Goal: Transaction & Acquisition: Purchase product/service

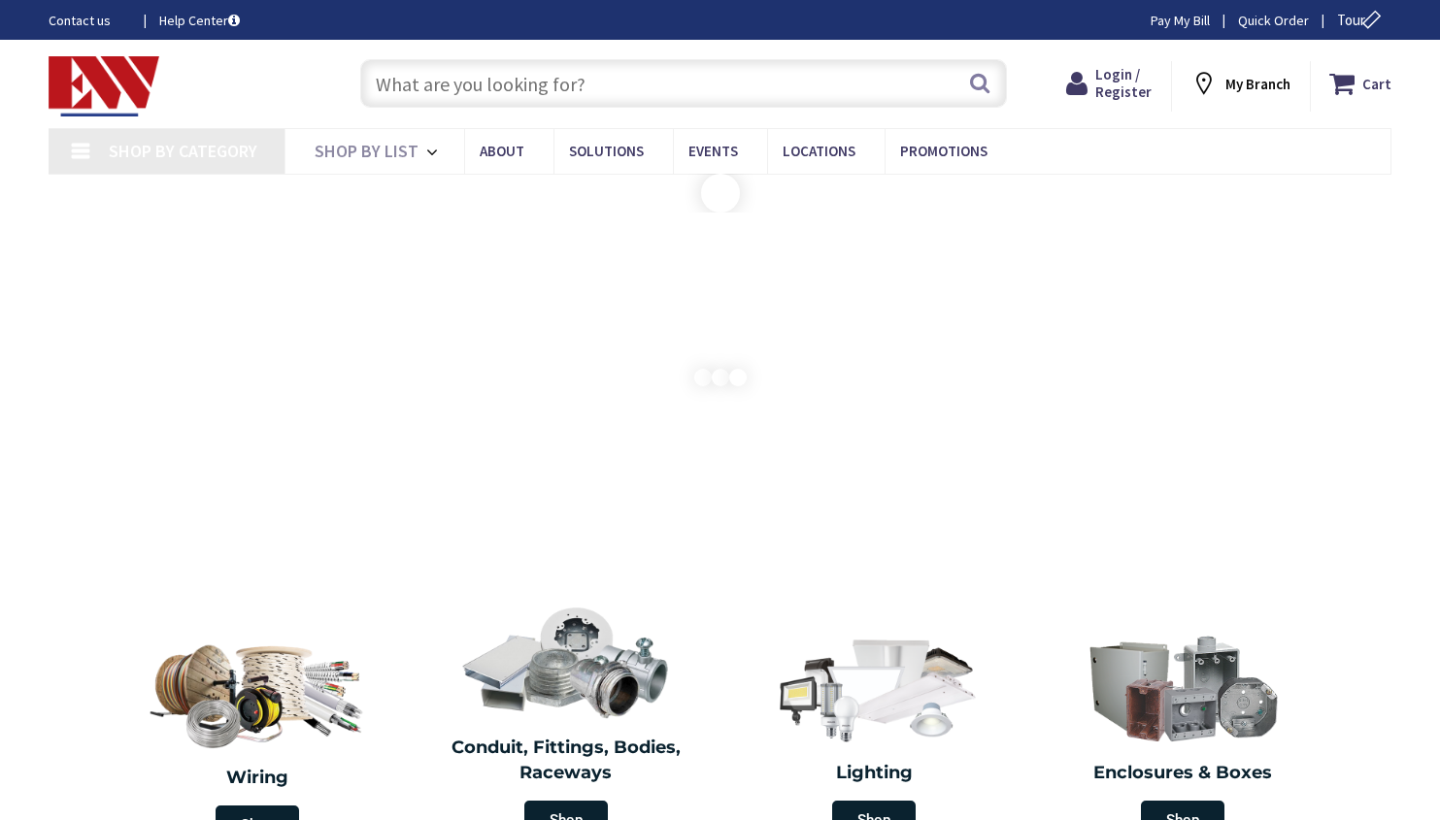
click at [836, 95] on input "text" at bounding box center [684, 83] width 648 height 49
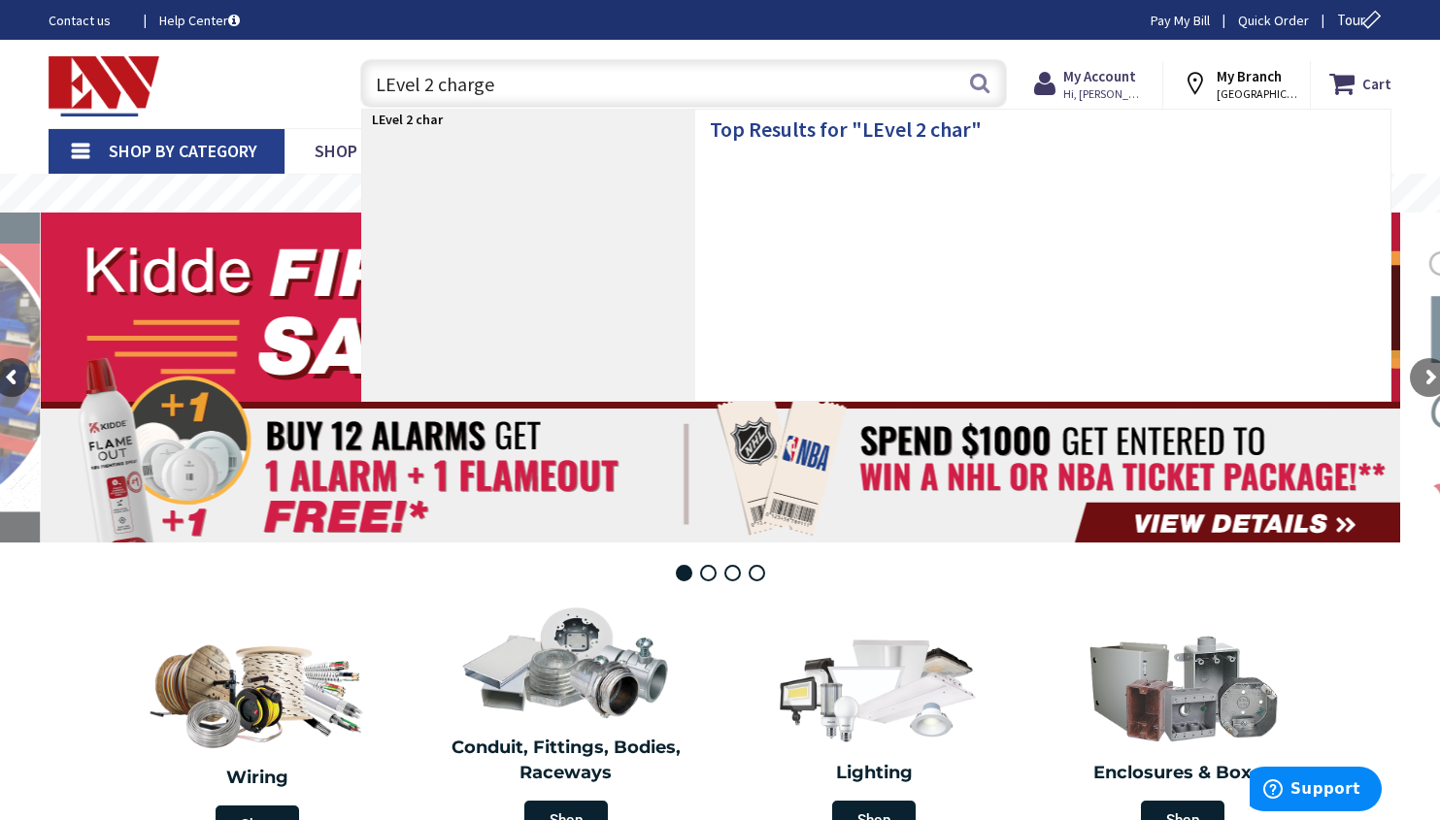
type input "LEvel 2 charger"
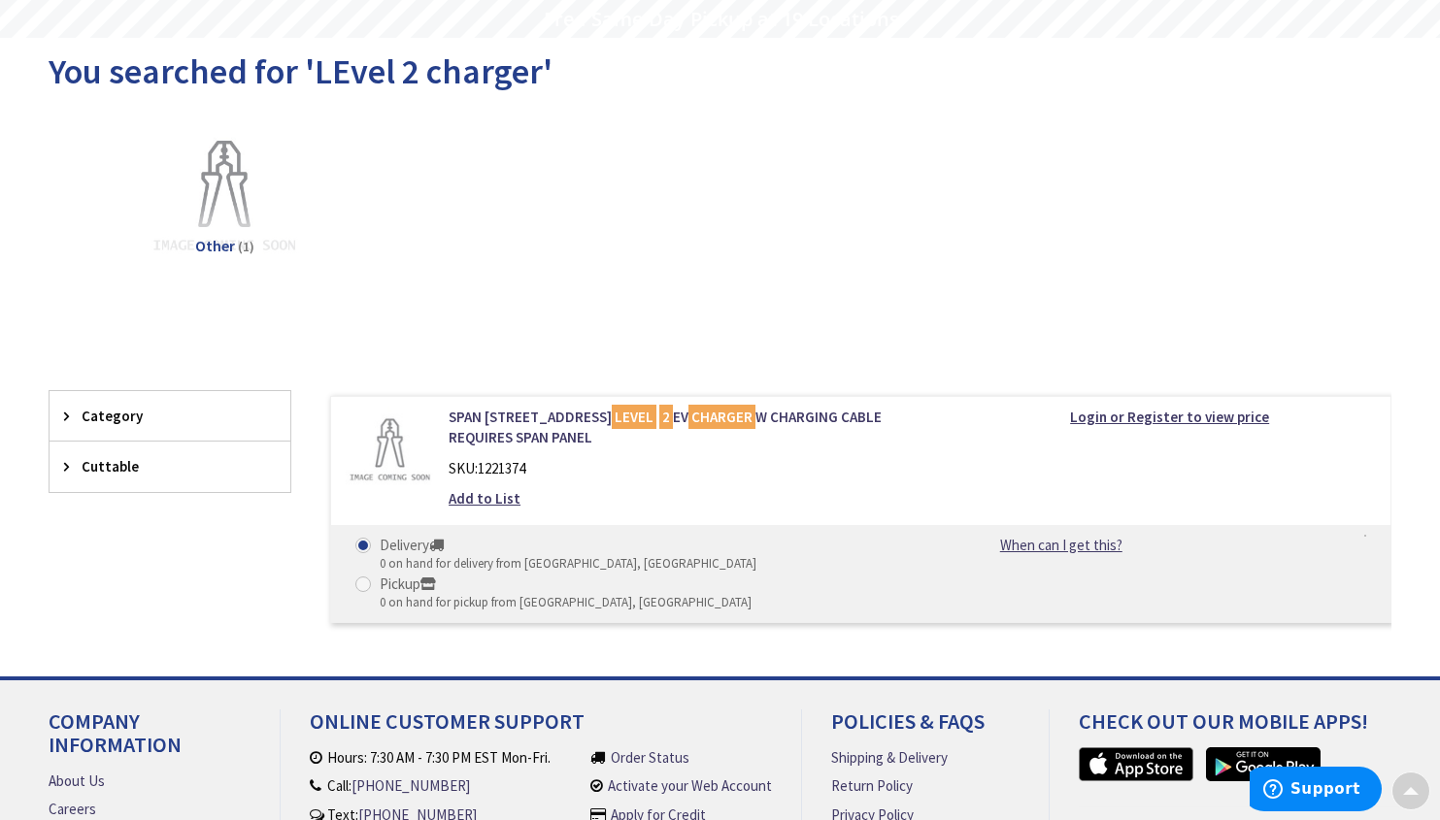
scroll to position [182, 0]
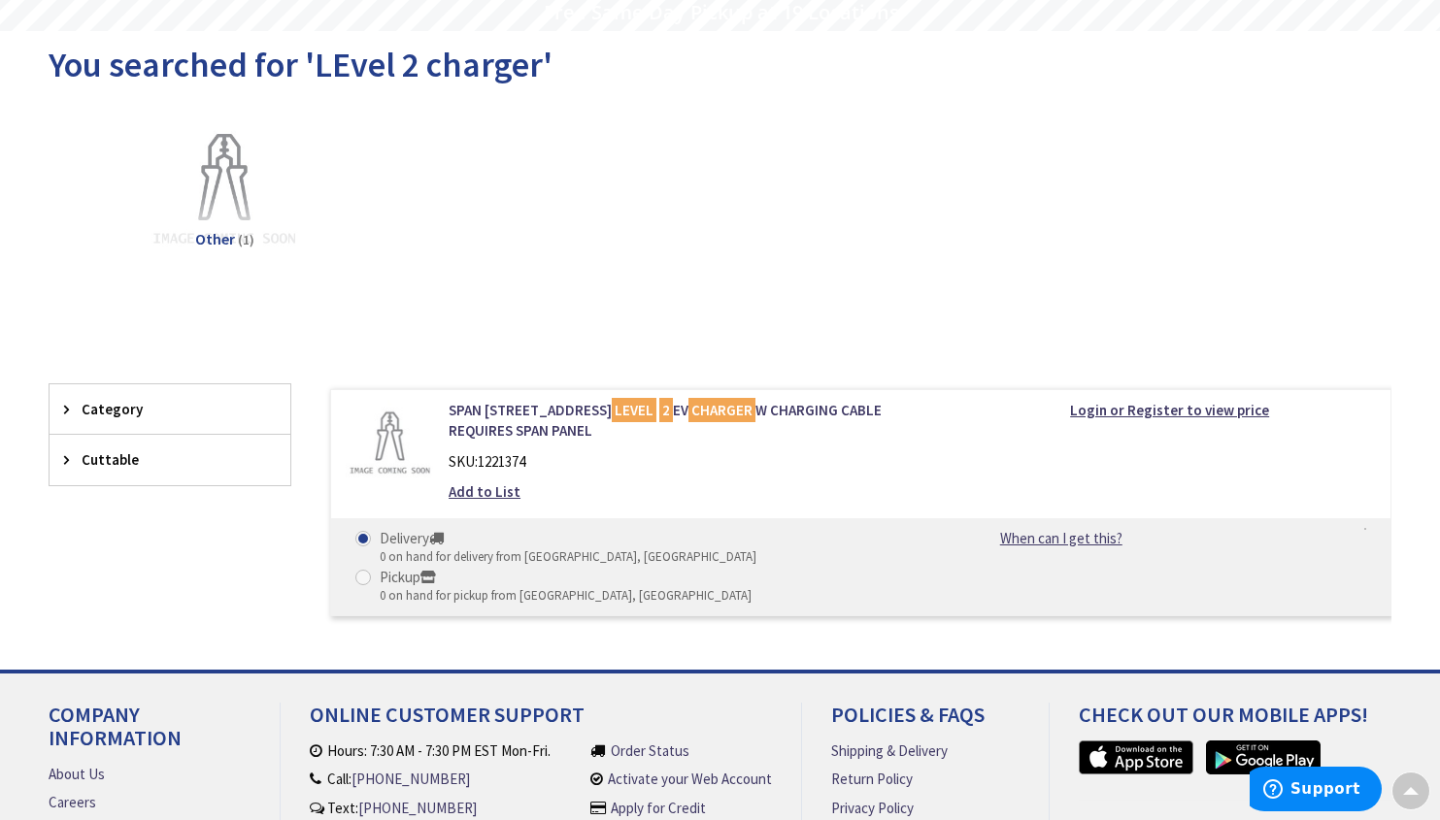
click at [228, 235] on span "Other" at bounding box center [215, 238] width 40 height 19
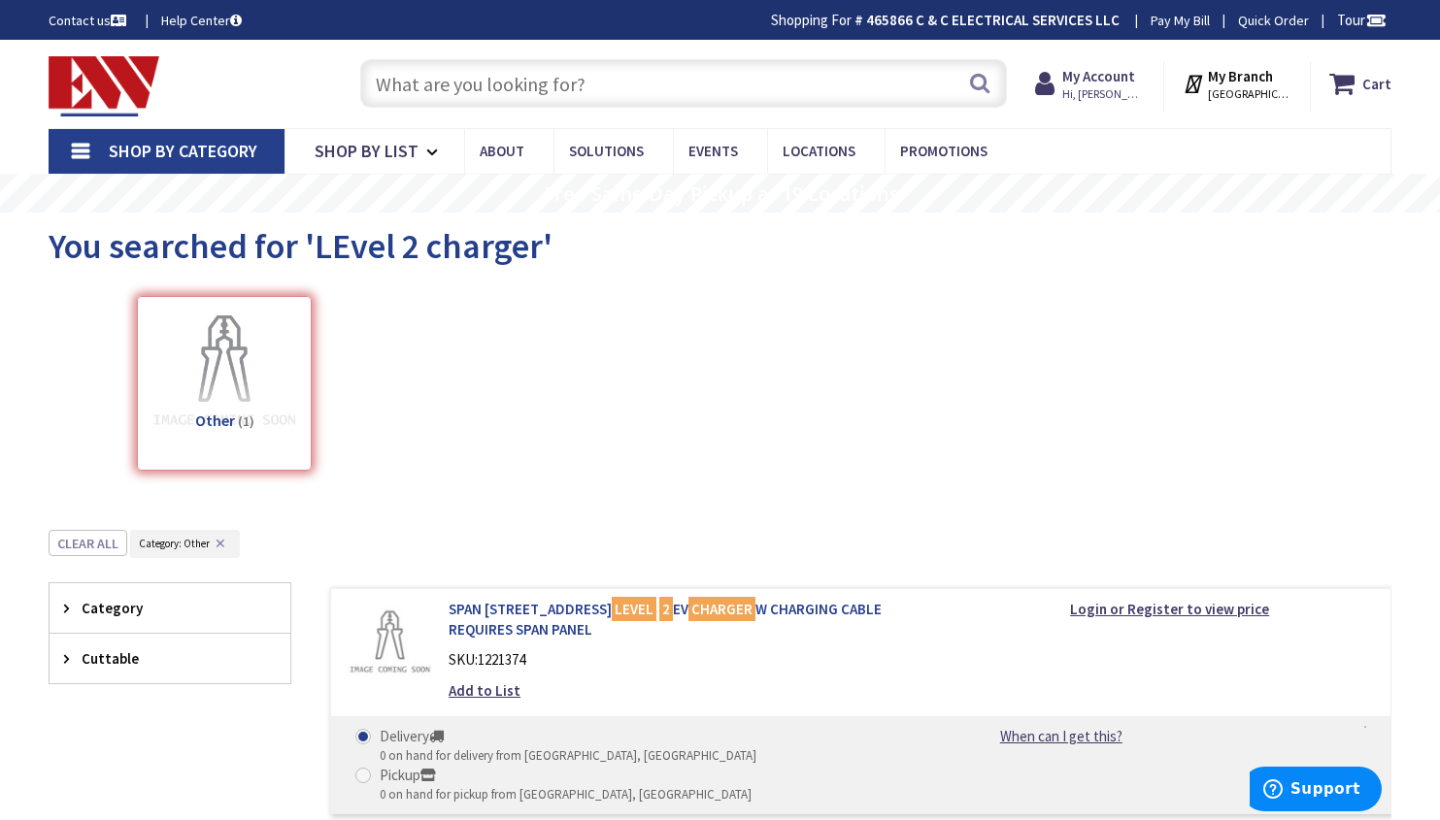
scroll to position [0, 0]
click at [582, 81] on input "text" at bounding box center [684, 83] width 648 height 49
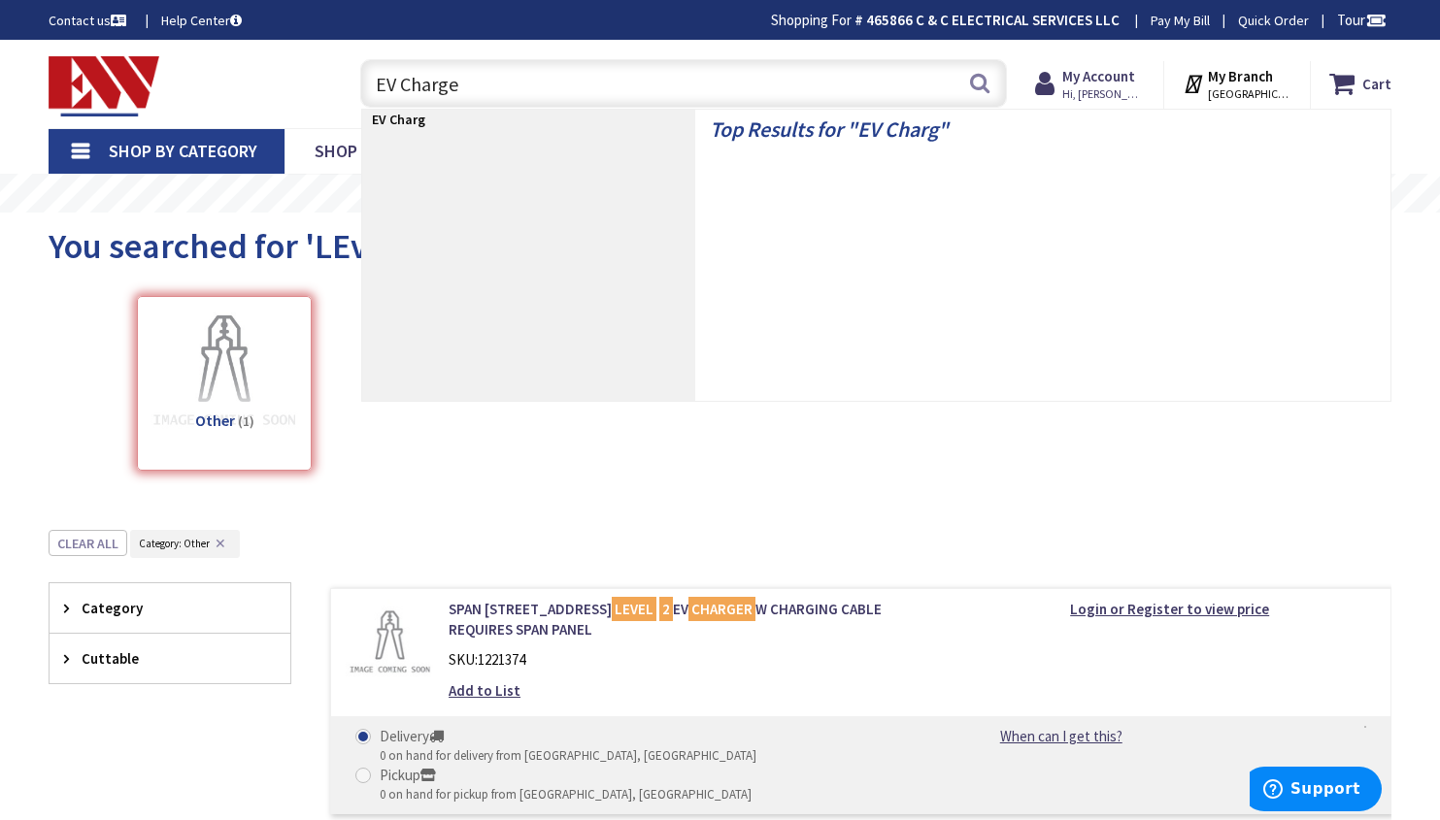
type input "EV Charger"
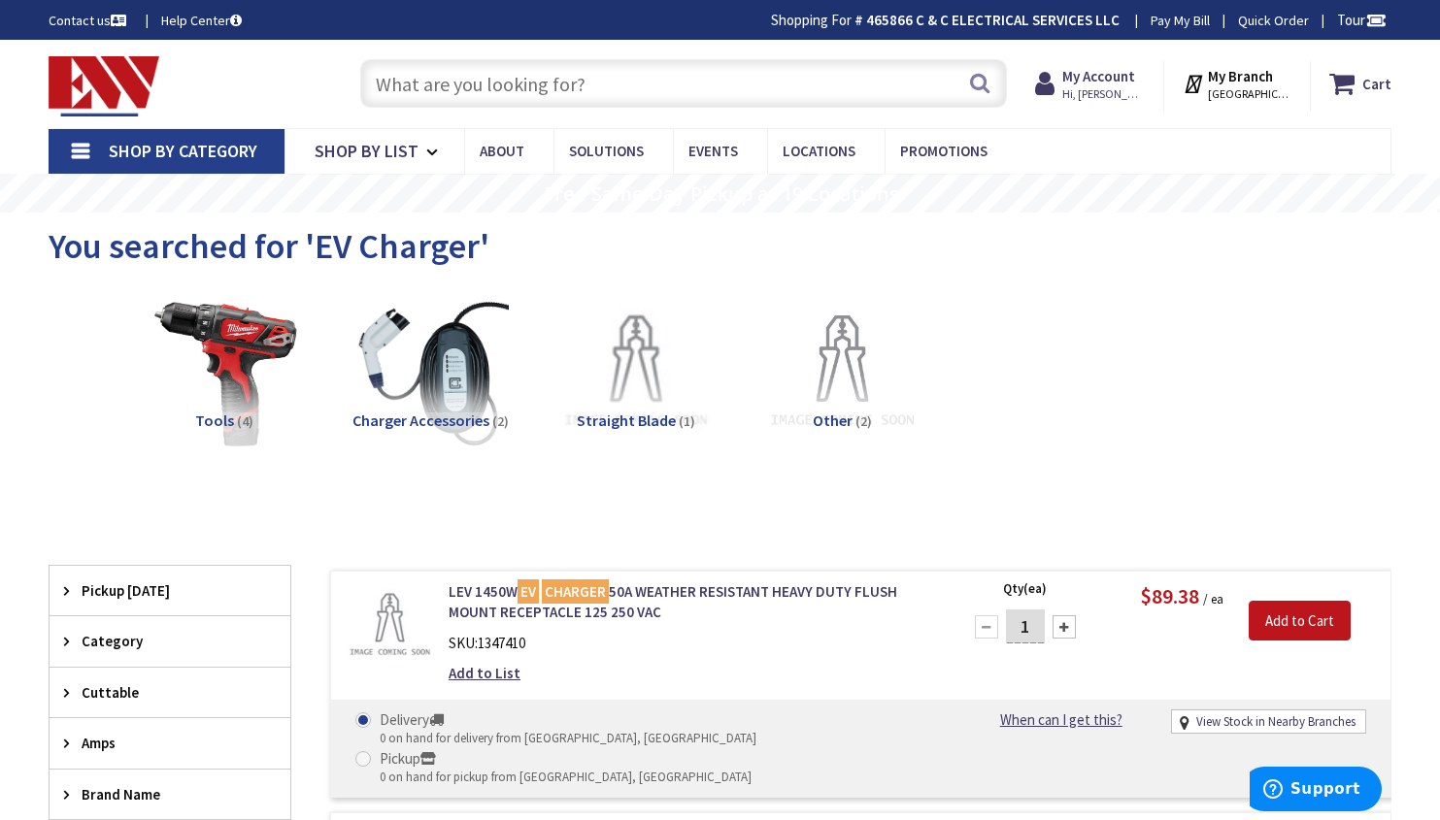
click at [1245, 90] on span "BRISTOL, CT" at bounding box center [1249, 94] width 83 height 16
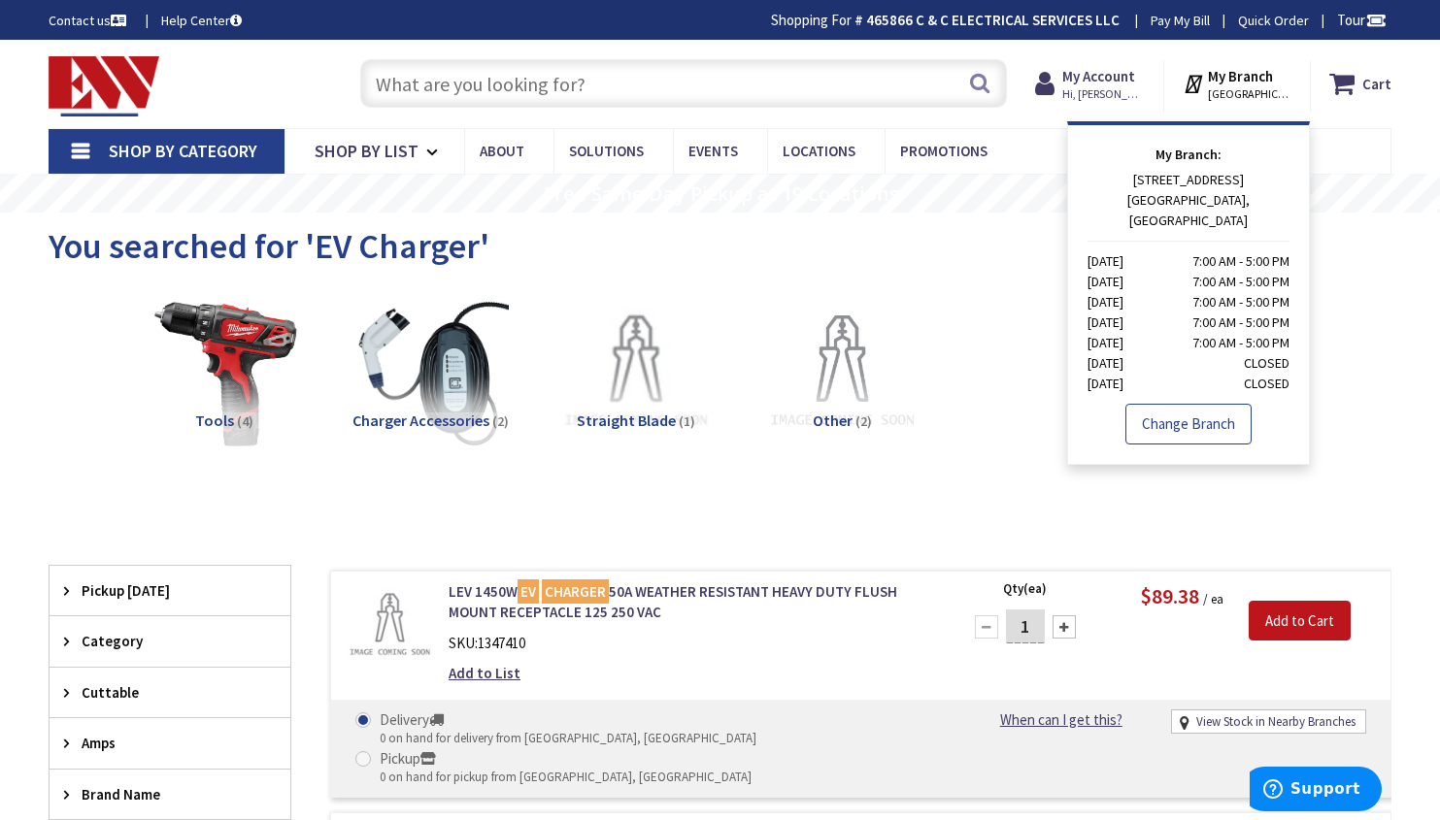
click at [1197, 404] on link "Change Branch" at bounding box center [1188, 424] width 126 height 41
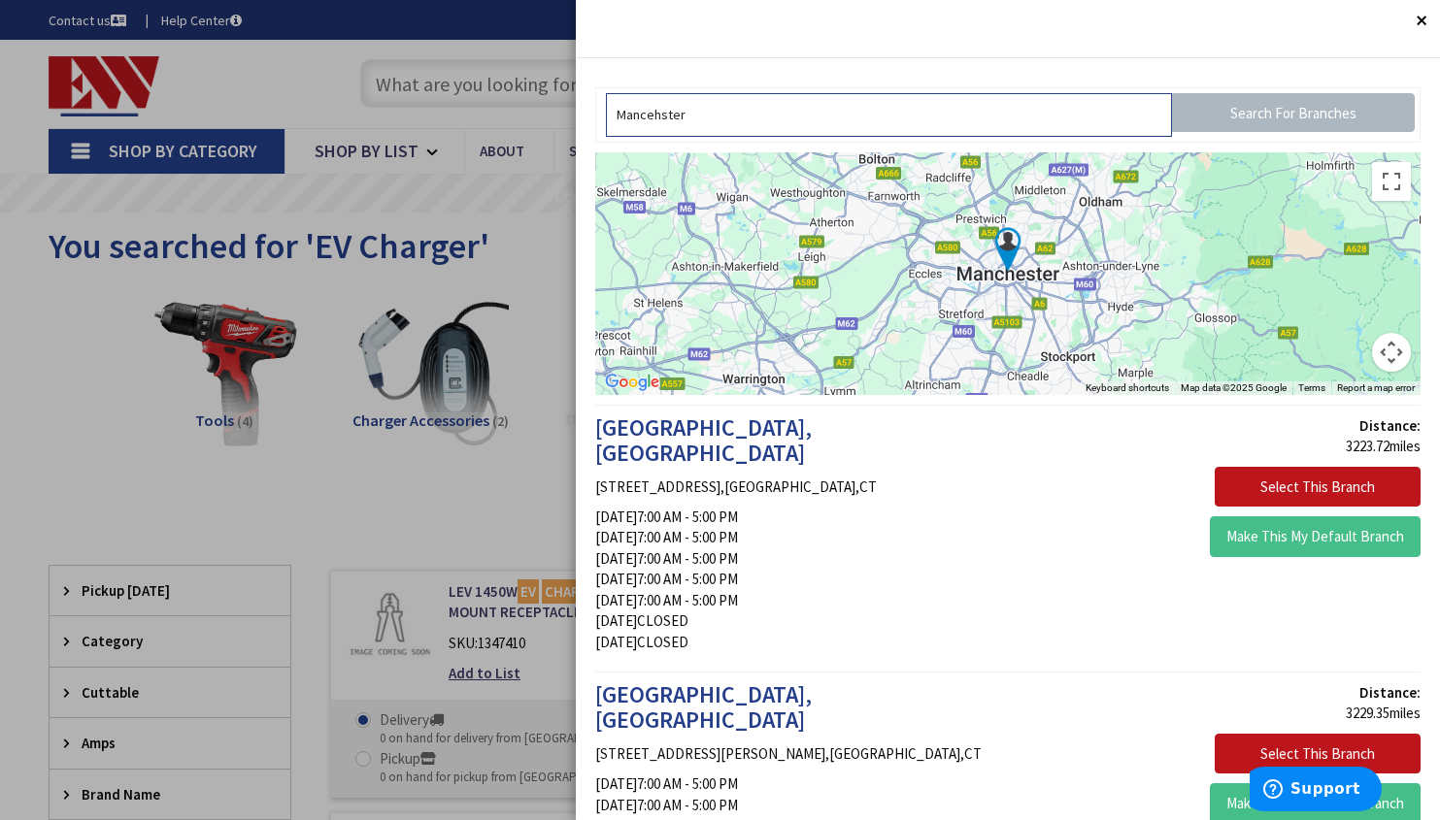
click at [1090, 132] on input "Mancehster" at bounding box center [889, 115] width 566 height 44
type input "Mancehster"
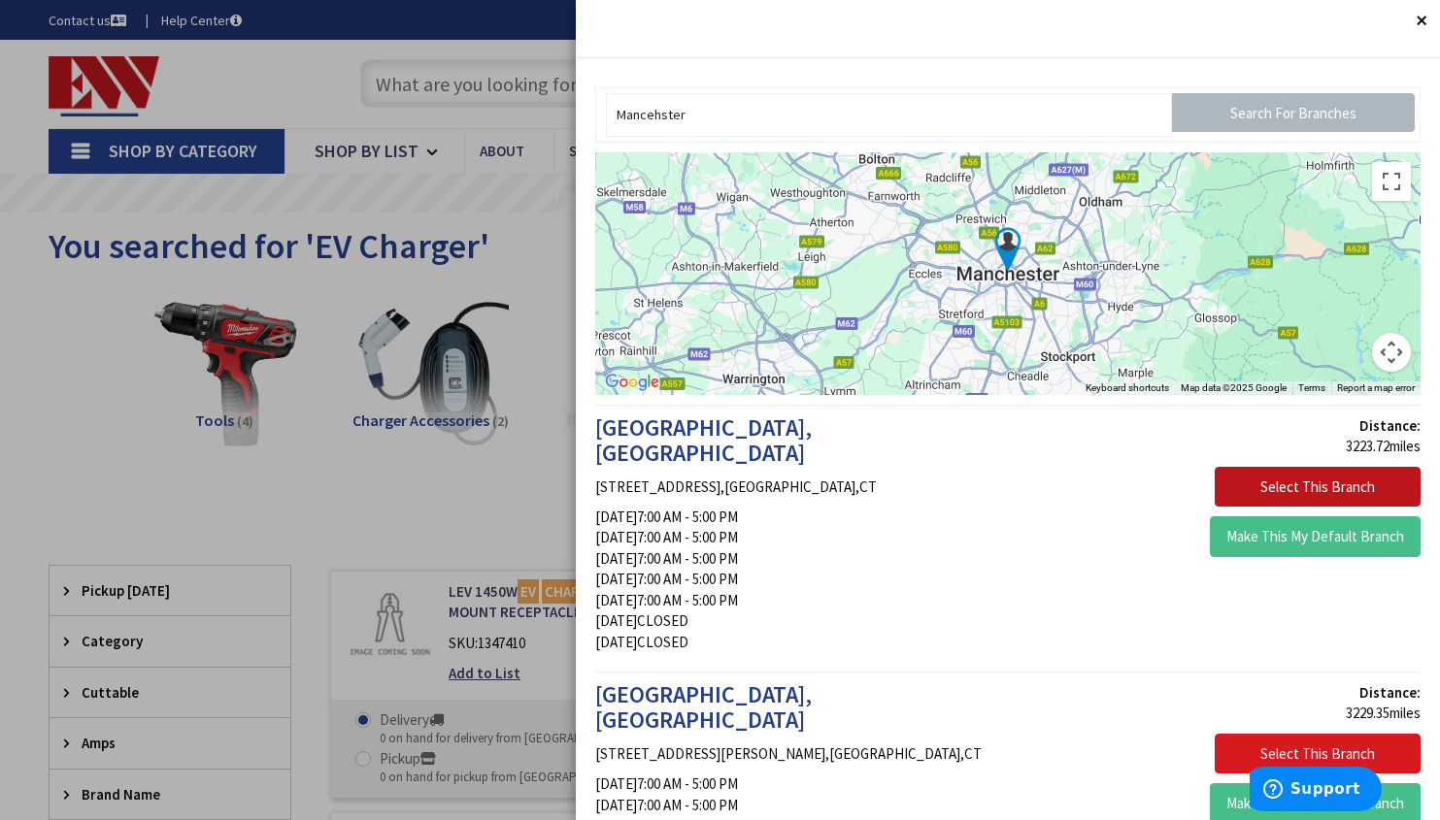
click at [1351, 734] on button "Select This Branch" at bounding box center [1317, 754] width 206 height 41
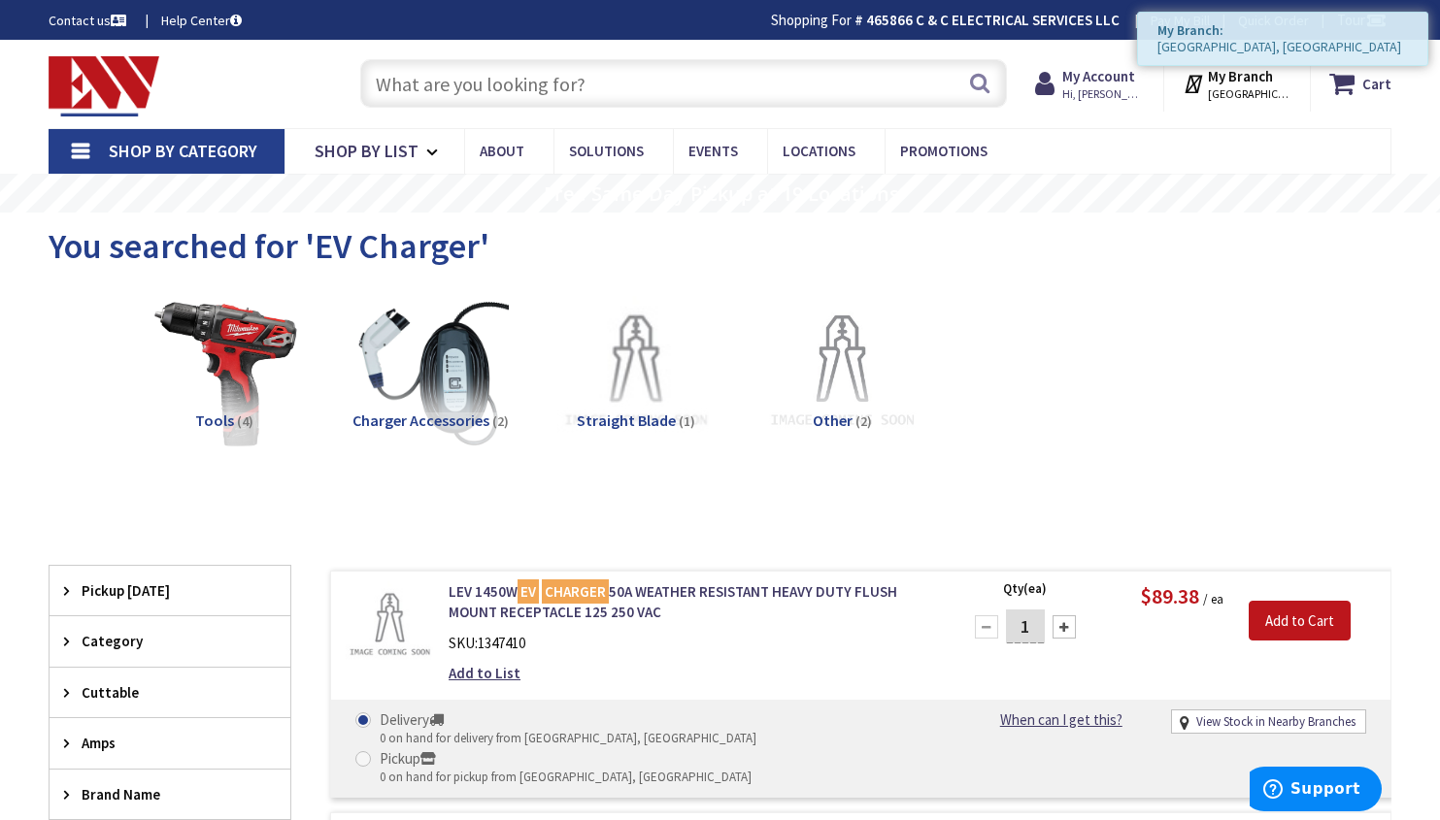
click at [777, 83] on input "text" at bounding box center [684, 83] width 648 height 49
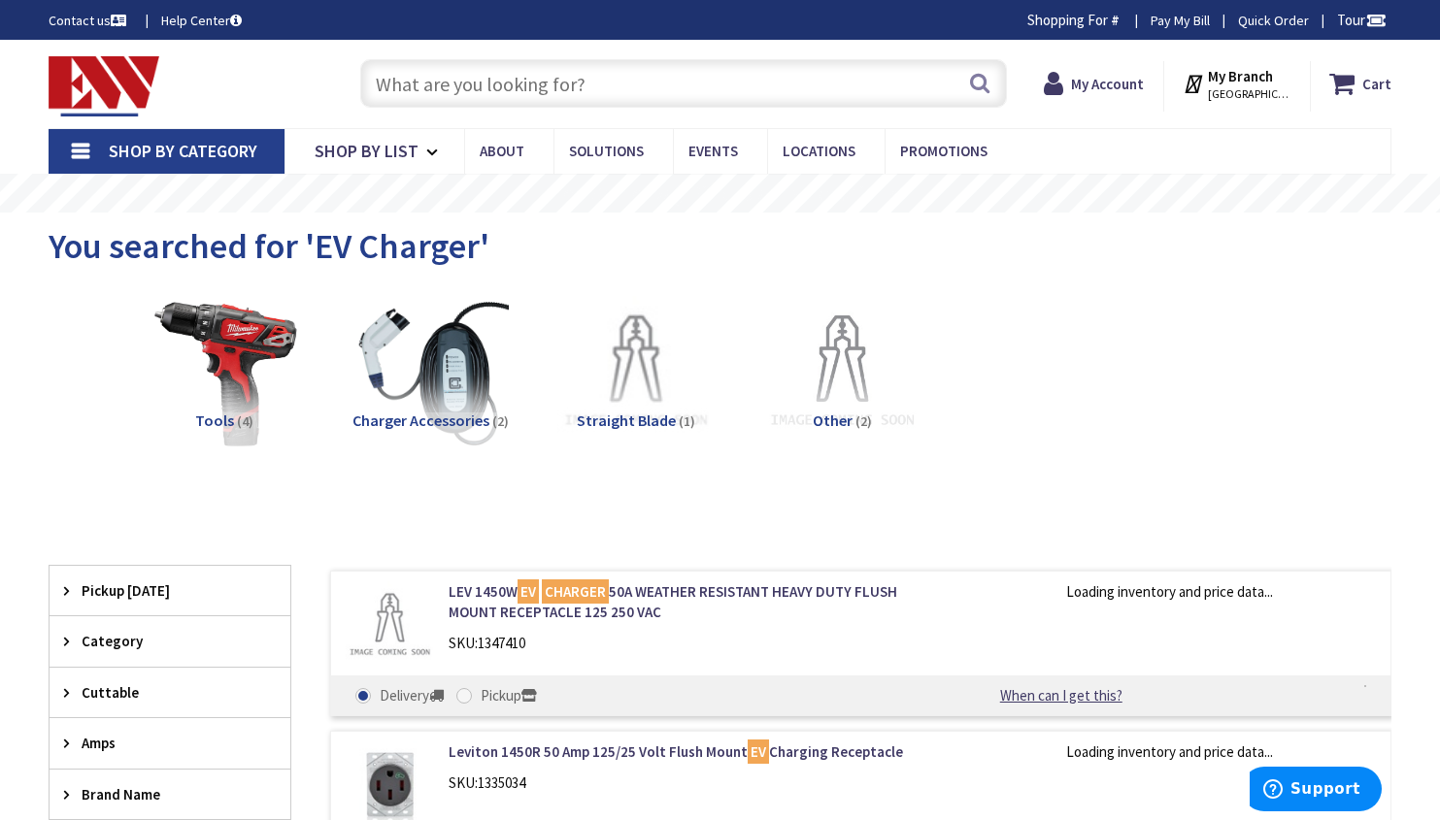
type input "3"
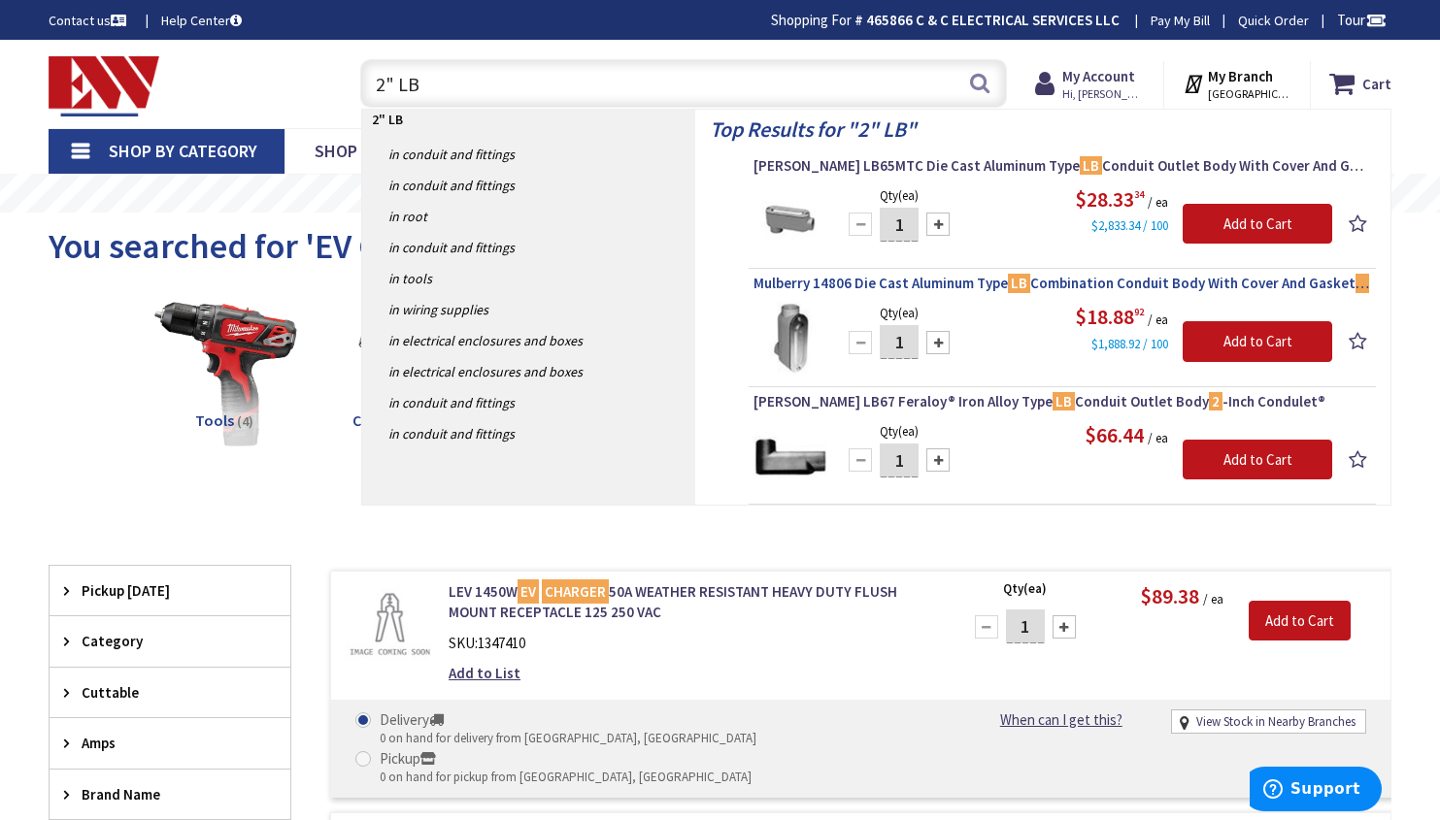
type input "2" LB"
click at [964, 289] on span "Mulberry 14806 Die Cast Aluminum Type LB Combination Conduit Body With Cover An…" at bounding box center [1061, 283] width 617 height 19
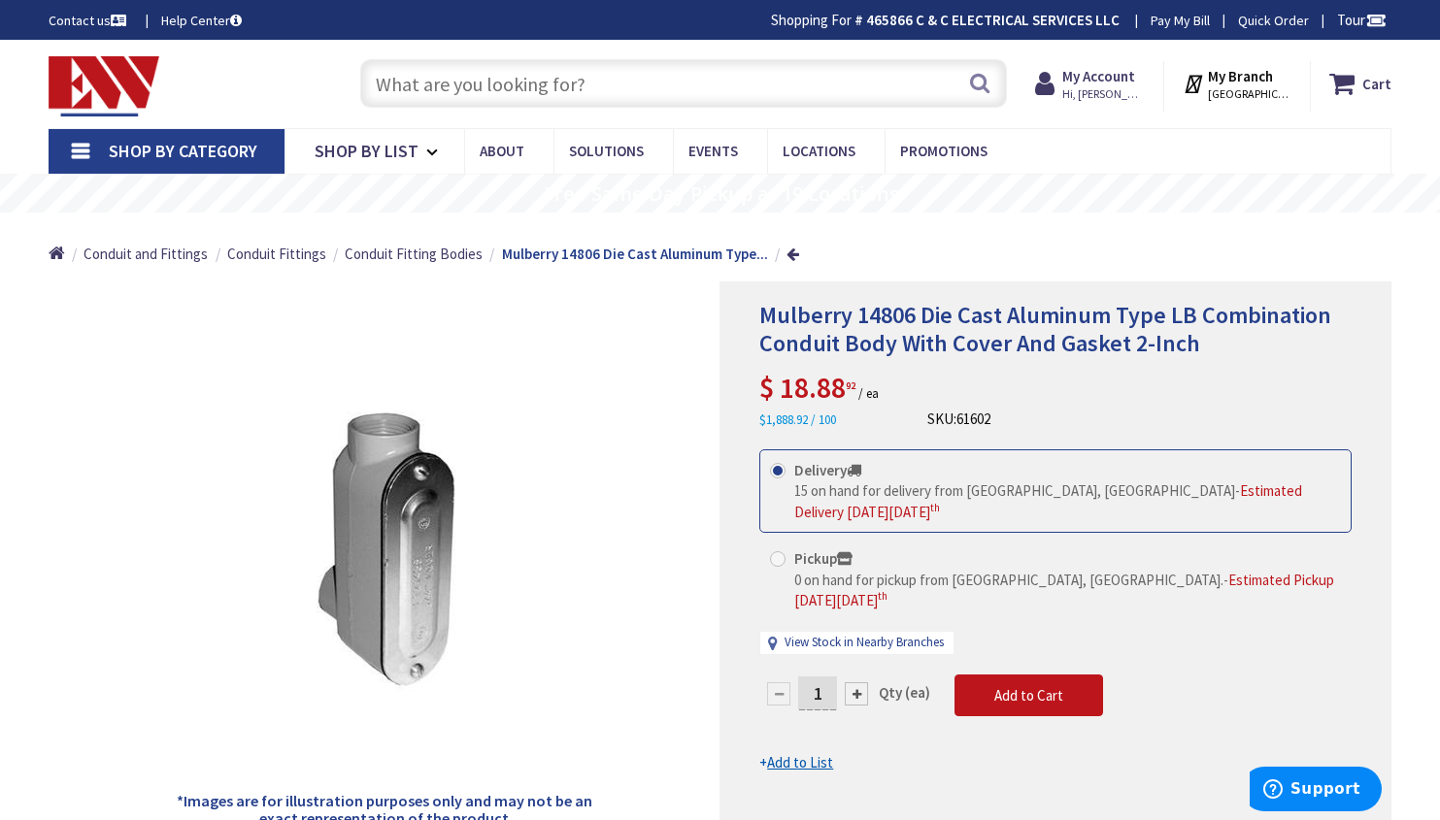
click at [552, 84] on input "text" at bounding box center [684, 83] width 648 height 49
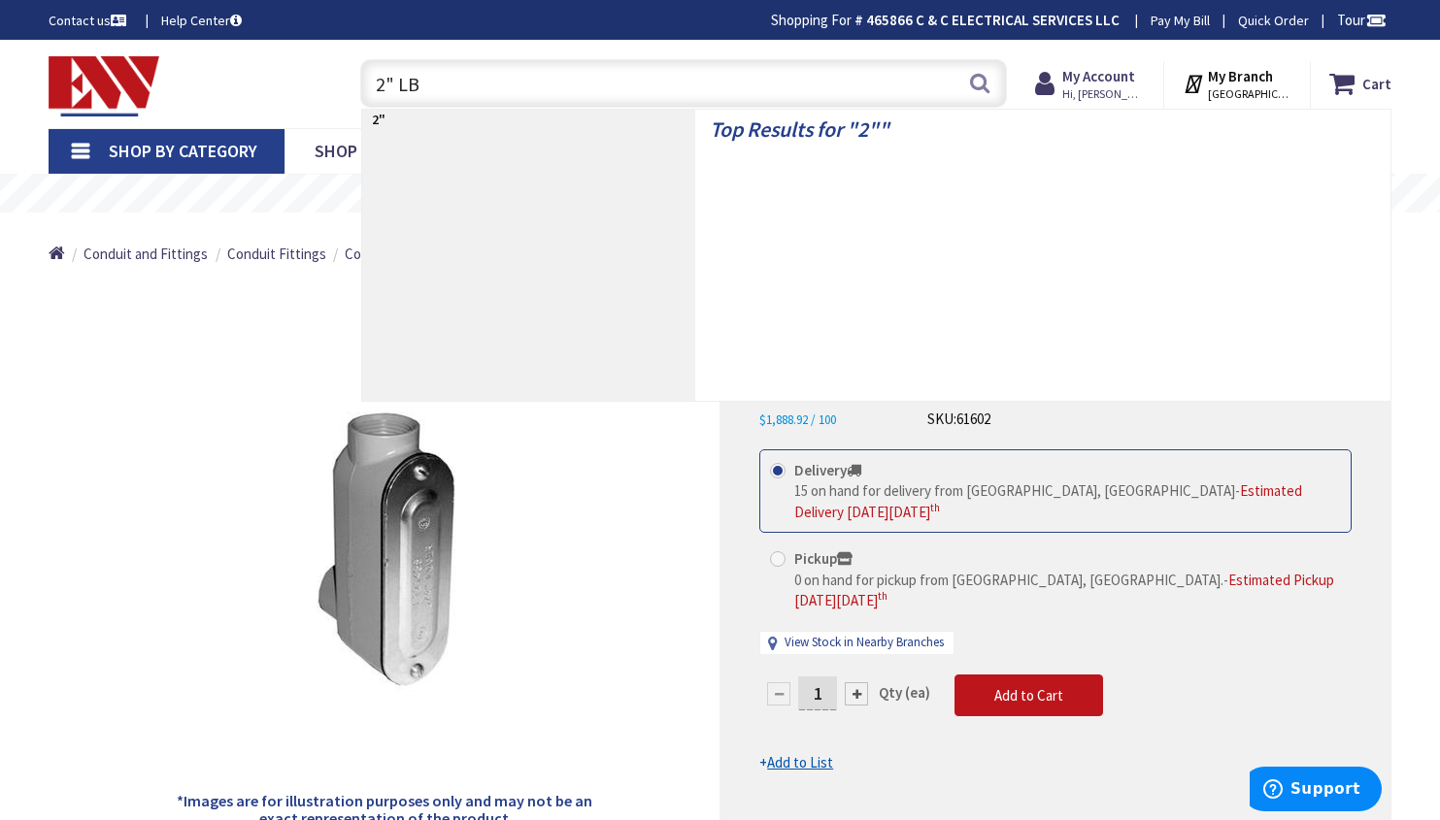
type input "2" LB"
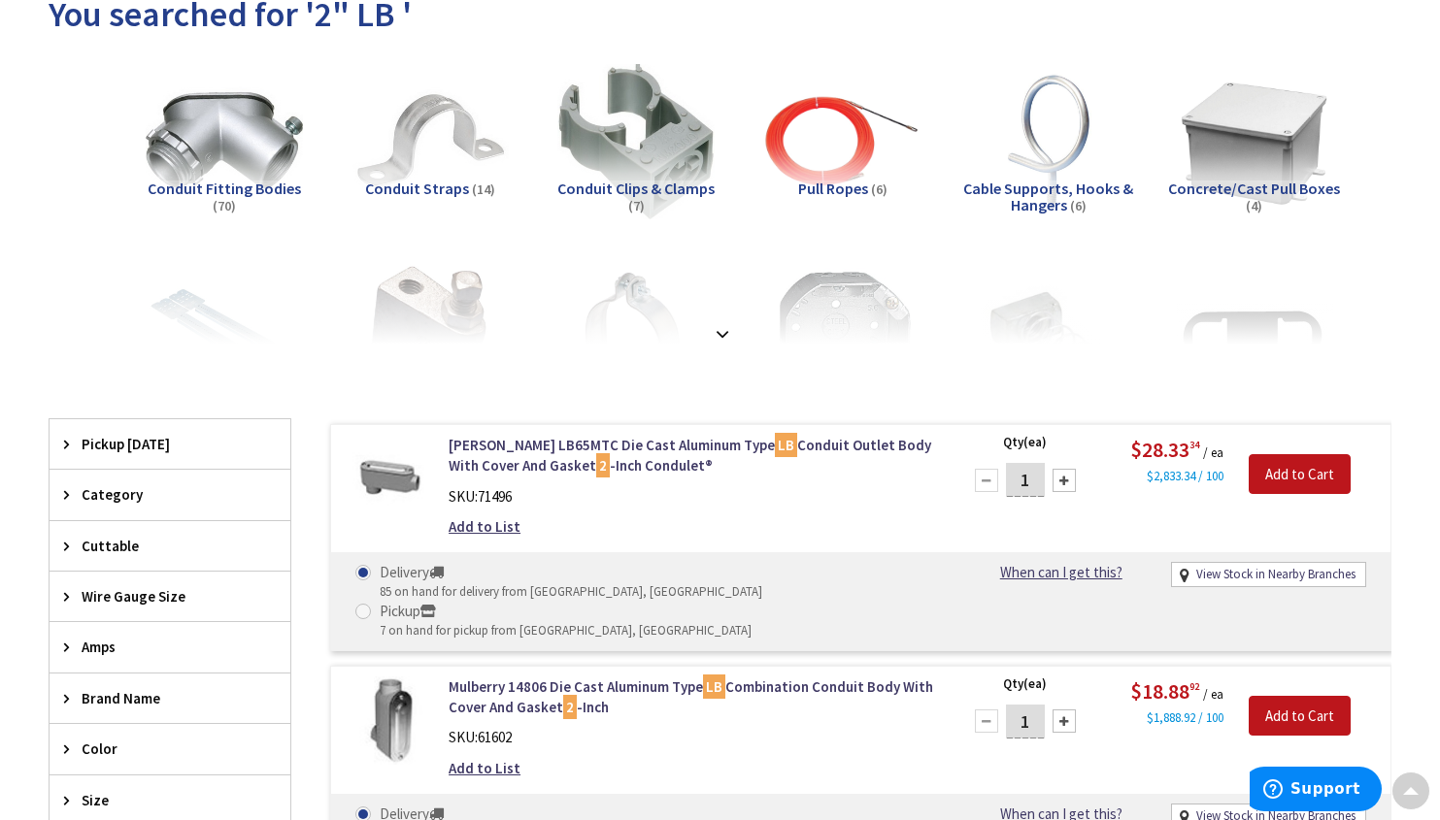
scroll to position [259, 0]
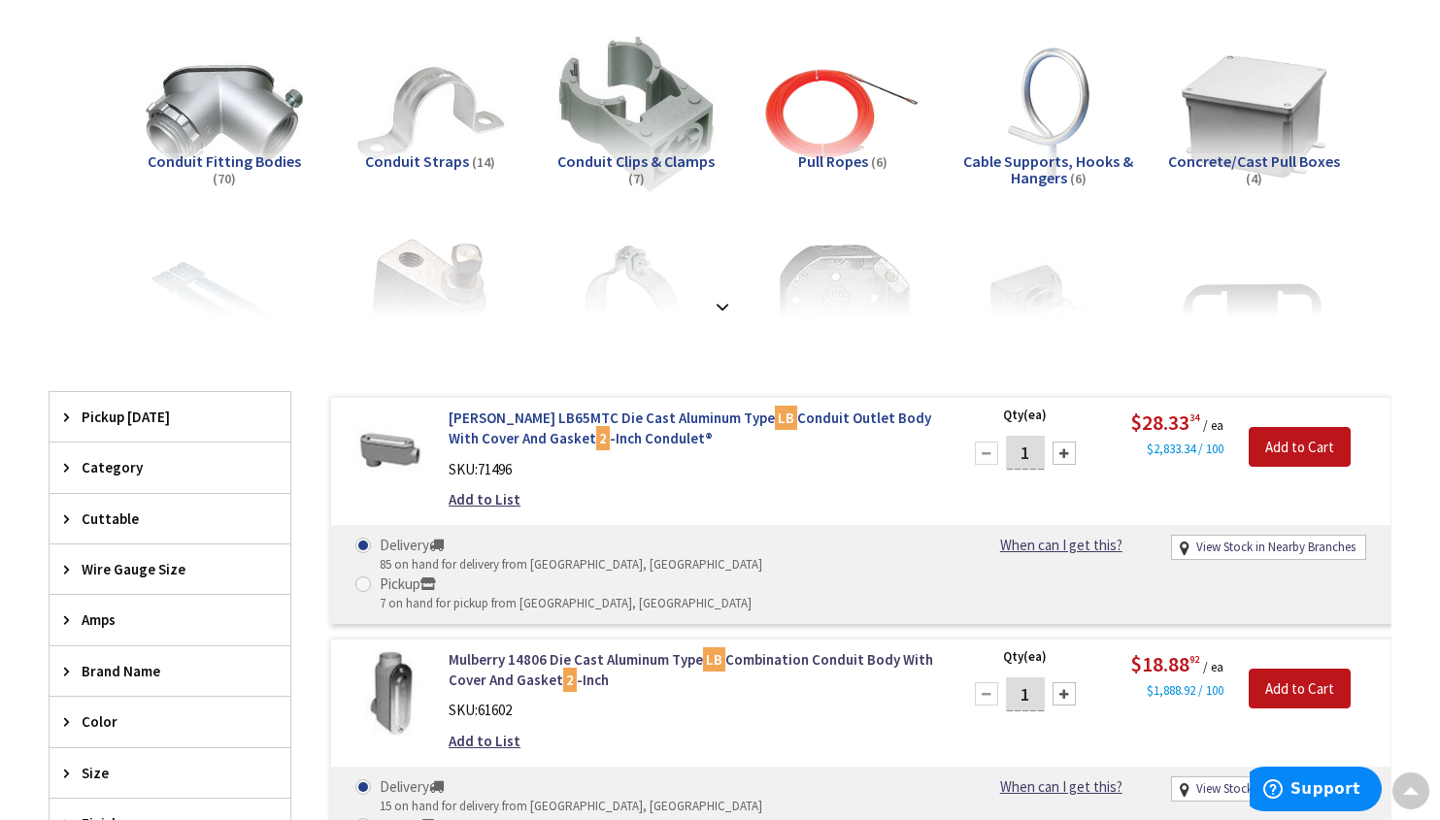
click at [529, 443] on link "Crouse-Hinds LB65MTC Die Cast Aluminum Type LB Conduit Outlet Body With Cover A…" at bounding box center [691, 429] width 485 height 42
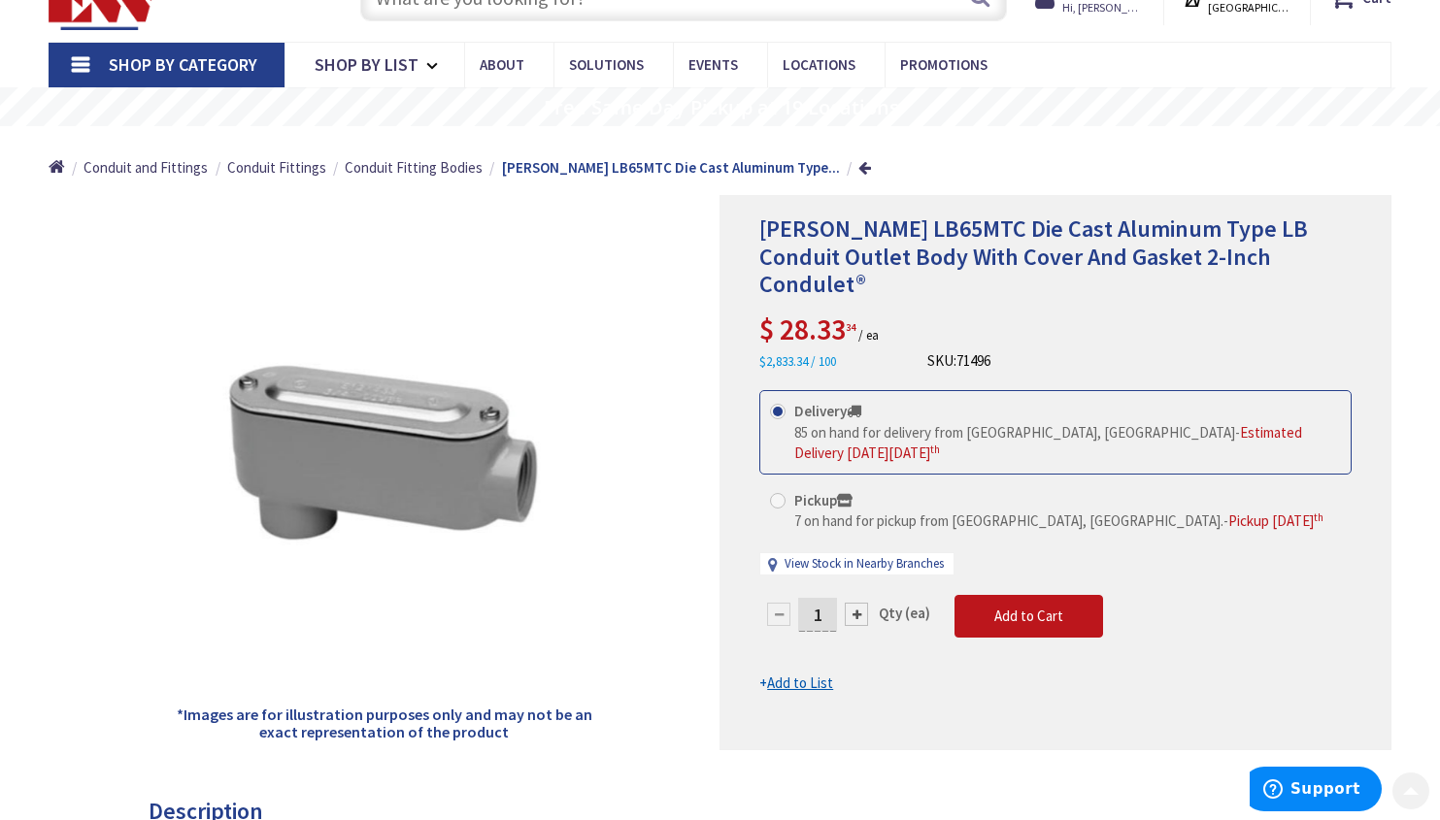
scroll to position [85, 0]
